Goal: Information Seeking & Learning: Learn about a topic

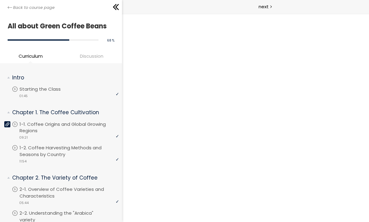
click at [11, 4] on div "Back to course page" at bounding box center [61, 7] width 122 height 14
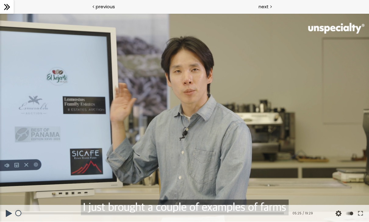
scroll to position [456, 0]
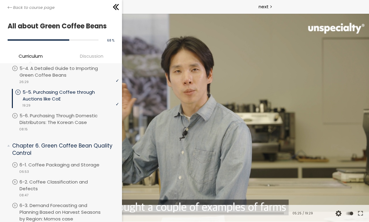
scroll to position [512, 0]
click at [84, 89] on p "5-5. Purchasing Coffee through Auctions like CoE" at bounding box center [71, 95] width 96 height 13
click at [80, 89] on p "5-5. Purchasing Coffee through Auctions like CoE" at bounding box center [71, 95] width 96 height 13
click at [49, 102] on div "video 19:29" at bounding box center [67, 105] width 104 height 6
click at [48, 89] on p "5-5. Purchasing Coffee through Auctions like CoE" at bounding box center [71, 95] width 96 height 13
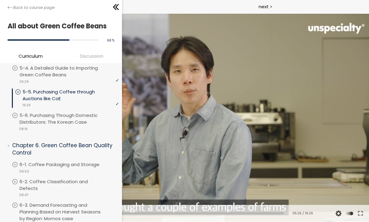
click at [119, 3] on icon at bounding box center [115, 6] width 9 height 9
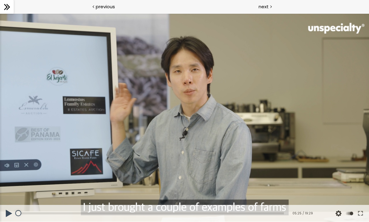
click at [363, 216] on button at bounding box center [360, 213] width 11 height 17
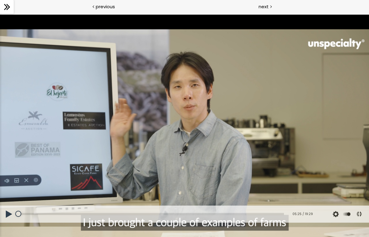
click at [11, 222] on button at bounding box center [9, 214] width 18 height 17
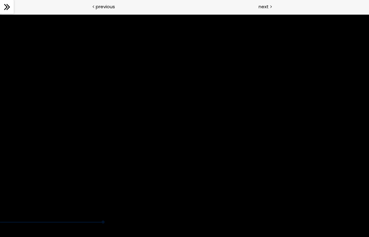
click at [181, 174] on div at bounding box center [184, 119] width 369 height 208
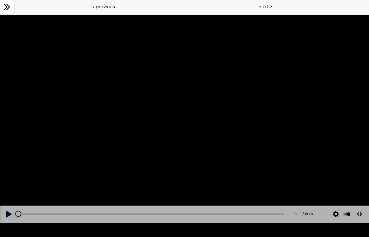
click at [326, 15] on div at bounding box center [184, 119] width 369 height 208
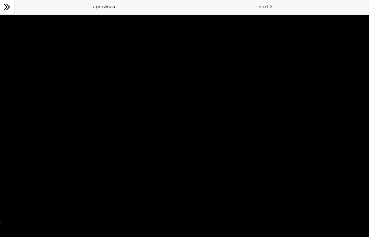
click at [198, 129] on div at bounding box center [184, 119] width 369 height 208
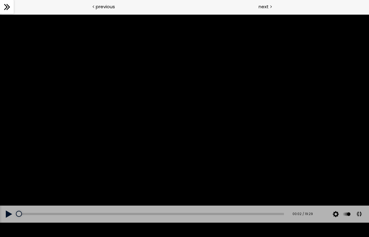
click at [9, 222] on button at bounding box center [9, 214] width 18 height 17
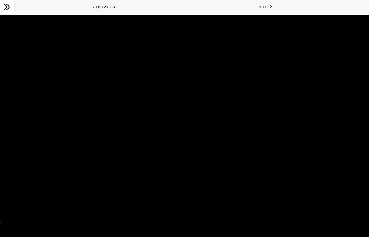
click at [34, 191] on div at bounding box center [184, 119] width 369 height 208
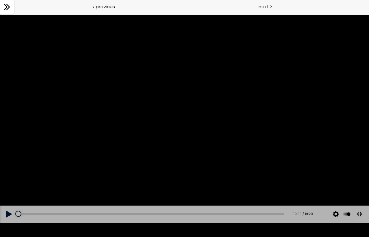
click at [8, 222] on button at bounding box center [9, 214] width 18 height 17
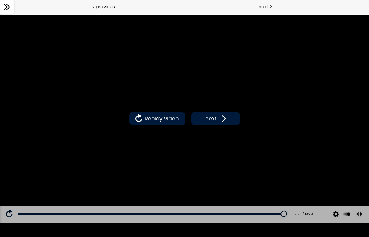
click at [222, 120] on span at bounding box center [222, 118] width 9 height 9
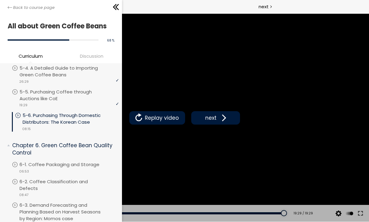
click at [4, 7] on div "Back to course page" at bounding box center [61, 7] width 122 height 14
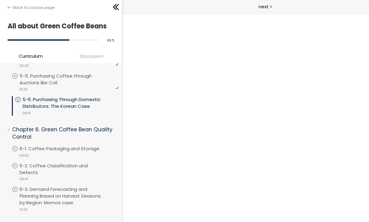
click at [115, 9] on icon at bounding box center [115, 7] width 4 height 6
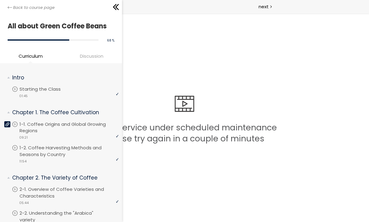
click at [8, 121] on div at bounding box center [7, 124] width 6 height 6
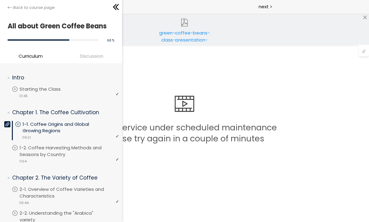
click at [192, 37] on div "green-coffee-beans-class-presentation-file.pdf" at bounding box center [185, 35] width 52 height 12
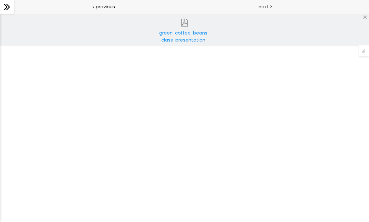
click at [186, 35] on div "green-coffee-beans-class-presentation-file.pdf" at bounding box center [185, 35] width 52 height 12
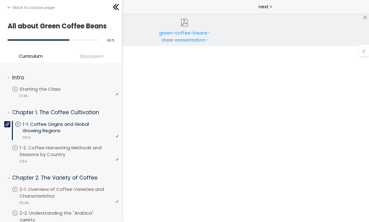
click at [5, 11] on div "Back to course page" at bounding box center [61, 7] width 122 height 14
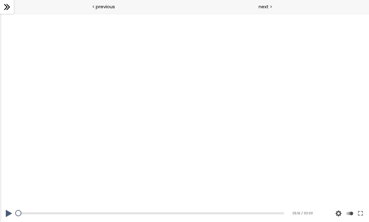
click at [365, 214] on button at bounding box center [360, 213] width 11 height 17
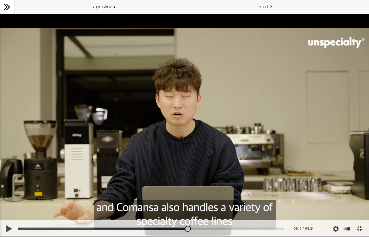
click at [12, 222] on button at bounding box center [9, 228] width 18 height 17
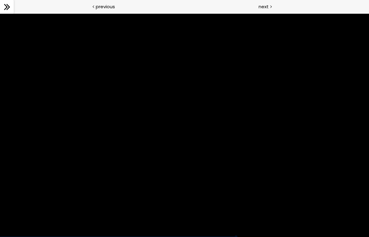
click at [97, 222] on div at bounding box center [184, 125] width 369 height 224
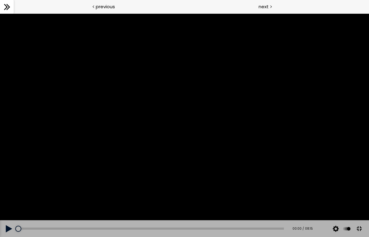
click at [9, 222] on button at bounding box center [9, 228] width 18 height 17
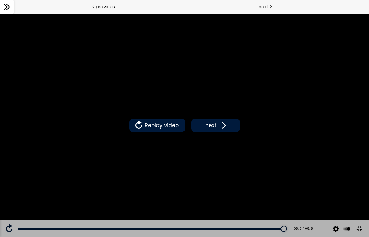
click at [0, 35] on div "Replay video next" at bounding box center [184, 125] width 369 height 224
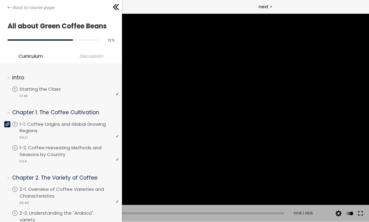
click at [9, 9] on icon at bounding box center [10, 7] width 5 height 5
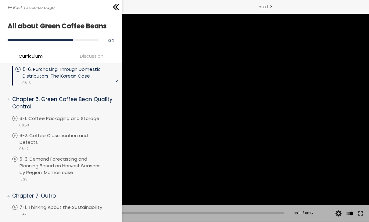
scroll to position [558, 0]
click at [76, 115] on p "6-1. Coffee Packaging and Storage" at bounding box center [66, 118] width 92 height 7
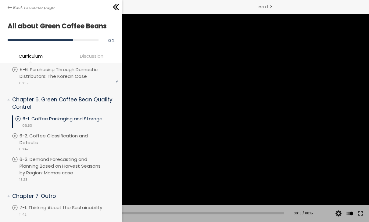
click at [116, 7] on icon at bounding box center [117, 7] width 4 height 6
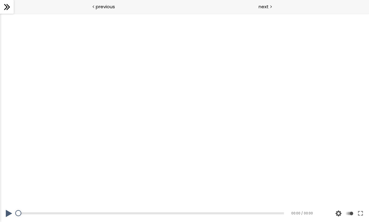
click at [359, 214] on button at bounding box center [360, 213] width 11 height 17
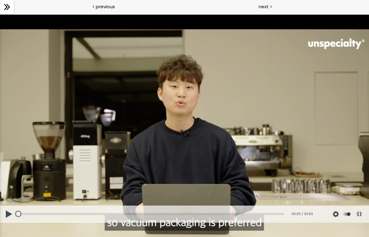
click at [4, 222] on button at bounding box center [9, 214] width 18 height 17
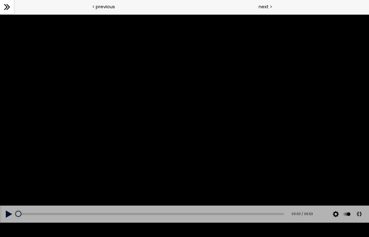
click at [7, 222] on button at bounding box center [9, 214] width 18 height 17
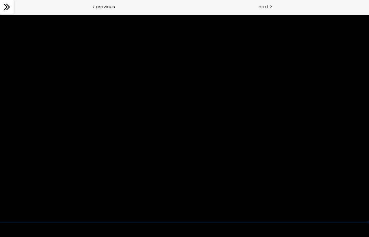
click at [260, 146] on div at bounding box center [184, 119] width 369 height 208
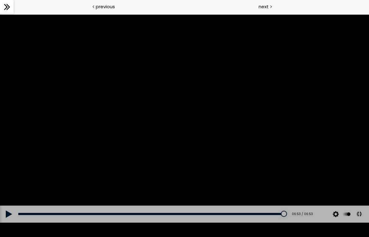
click at [5, 222] on button at bounding box center [9, 214] width 18 height 17
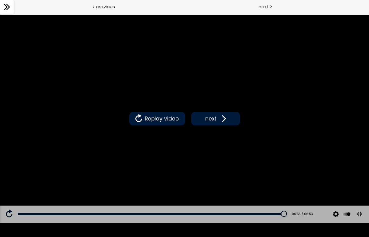
click at [217, 117] on span "next" at bounding box center [211, 119] width 14 height 8
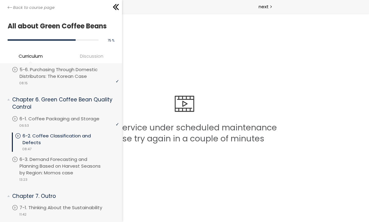
click at [74, 132] on p "6-2. Coffee Classification and Defects" at bounding box center [71, 138] width 96 height 13
click at [84, 132] on p "6-2. Coffee Classification and Defects" at bounding box center [71, 138] width 96 height 13
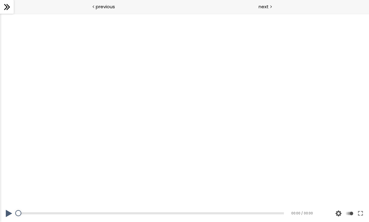
click at [362, 213] on button at bounding box center [360, 213] width 11 height 17
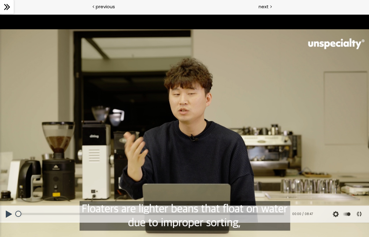
click at [12, 222] on button at bounding box center [9, 214] width 18 height 17
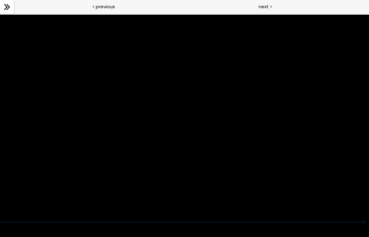
click at [202, 130] on div at bounding box center [184, 119] width 369 height 208
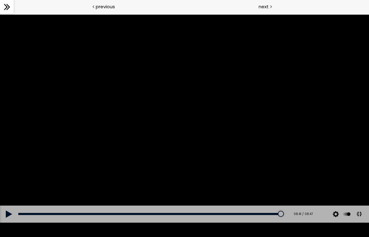
click at [366, 221] on button at bounding box center [360, 214] width 14 height 14
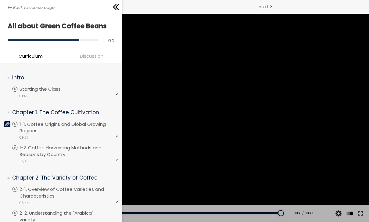
click at [2, 8] on div "Back to course page" at bounding box center [61, 7] width 122 height 14
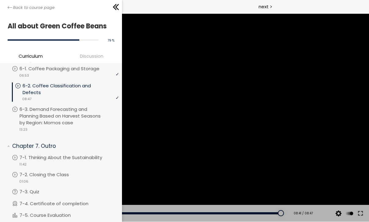
scroll to position [608, 0]
click at [85, 107] on p "6-3. Demand Forecasting and Planning Based on Harvest Seasons by Region: Momos …" at bounding box center [70, 117] width 100 height 20
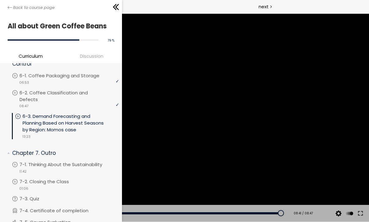
click at [115, 9] on icon at bounding box center [115, 7] width 4 height 6
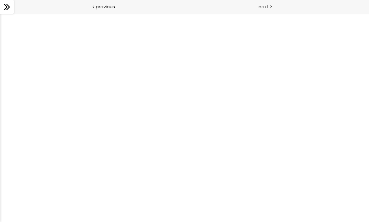
scroll to position [0, 0]
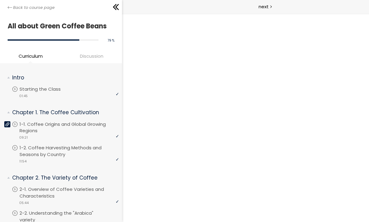
click at [10, 9] on icon at bounding box center [10, 7] width 5 height 5
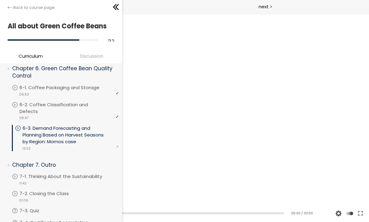
scroll to position [586, 0]
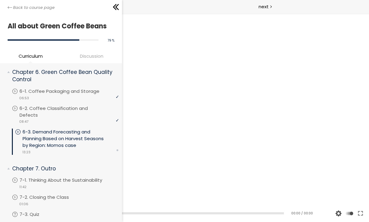
click at [75, 129] on p "6-3. Demand Forecasting and Planning Based on Harvest Seasons by Region: Momos …" at bounding box center [71, 139] width 96 height 20
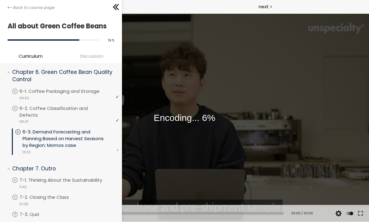
click at [119, 5] on icon at bounding box center [115, 6] width 9 height 9
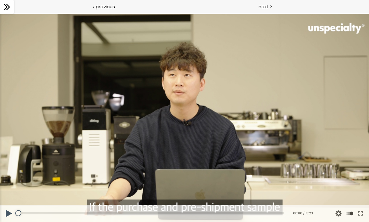
click at [364, 212] on button at bounding box center [360, 213] width 11 height 17
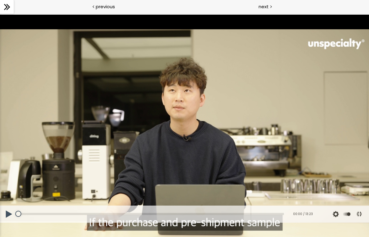
click at [9, 222] on button at bounding box center [9, 214] width 18 height 17
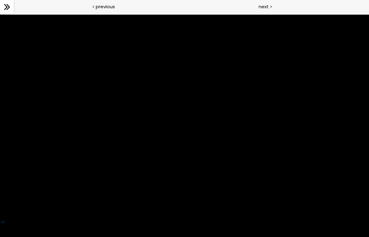
click at [254, 165] on div at bounding box center [184, 119] width 369 height 208
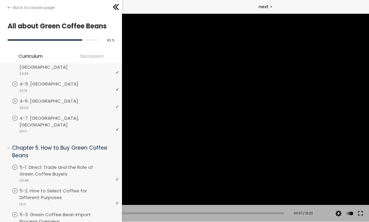
scroll to position [335, 0]
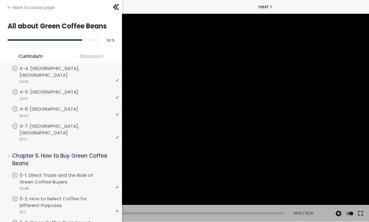
click at [6, 11] on div "Back to course page" at bounding box center [61, 7] width 122 height 14
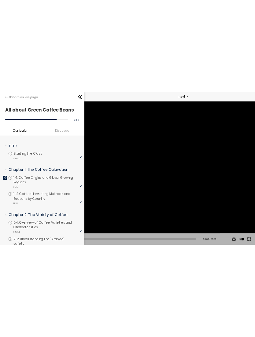
scroll to position [0, 0]
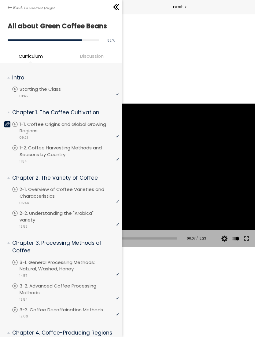
click at [8, 8] on icon at bounding box center [10, 7] width 5 height 5
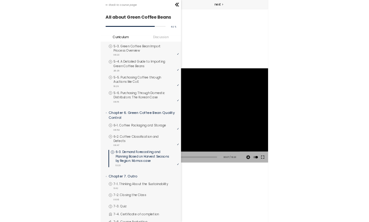
scroll to position [487, 0]
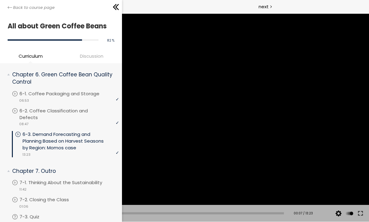
scroll to position [583, 0]
click at [86, 131] on p "6-3. Demand Forecasting and Planning Based on Harvest Seasons by Region: Momos …" at bounding box center [71, 141] width 96 height 20
click at [74, 131] on p "6-3. Demand Forecasting and Planning Based on Harvest Seasons by Region: Momos …" at bounding box center [71, 141] width 96 height 20
click at [114, 11] on icon at bounding box center [115, 6] width 9 height 9
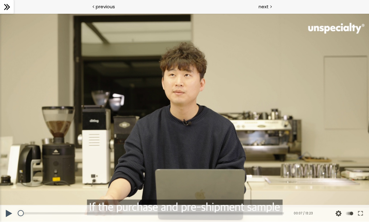
click at [360, 215] on button at bounding box center [360, 213] width 11 height 17
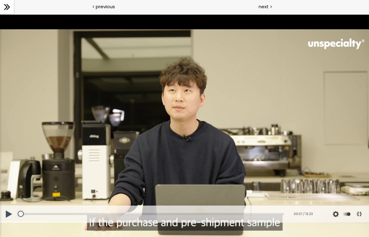
click at [7, 222] on button at bounding box center [9, 214] width 18 height 17
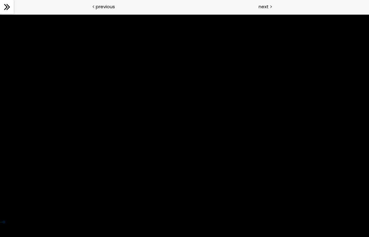
click at [61, 207] on div at bounding box center [184, 119] width 369 height 208
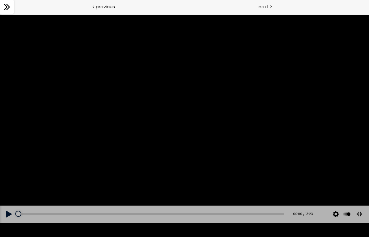
click at [110, 149] on div at bounding box center [184, 119] width 369 height 208
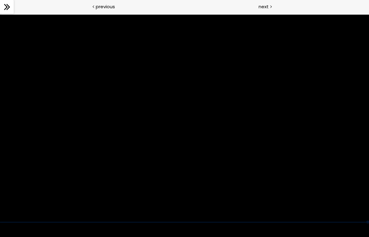
click at [254, 48] on div at bounding box center [184, 119] width 369 height 208
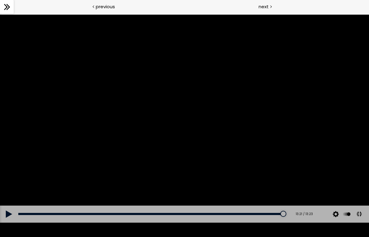
click at [359, 221] on button at bounding box center [360, 214] width 14 height 14
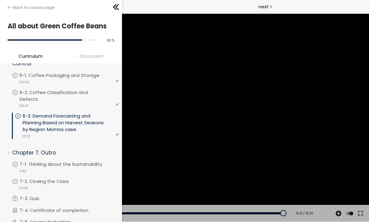
scroll to position [601, 0]
click at [50, 161] on p "7-1. Thinking About the Sustainability" at bounding box center [67, 164] width 95 height 7
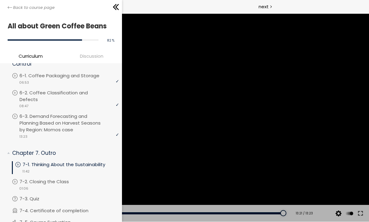
click at [118, 7] on icon at bounding box center [115, 6] width 9 height 9
